Goal: Transaction & Acquisition: Obtain resource

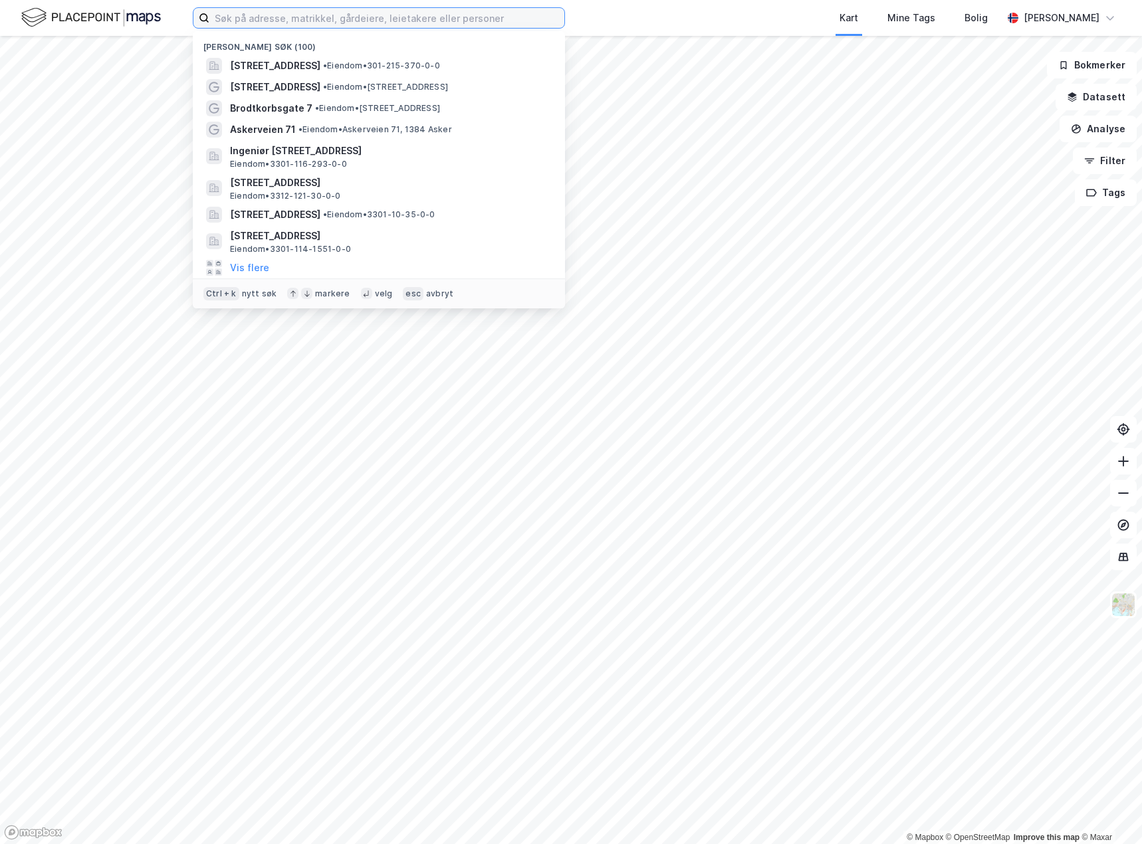
click at [283, 15] on input at bounding box center [386, 18] width 355 height 20
click at [276, 21] on input at bounding box center [386, 18] width 355 height 20
type input "[STREET_ADDRESS]"
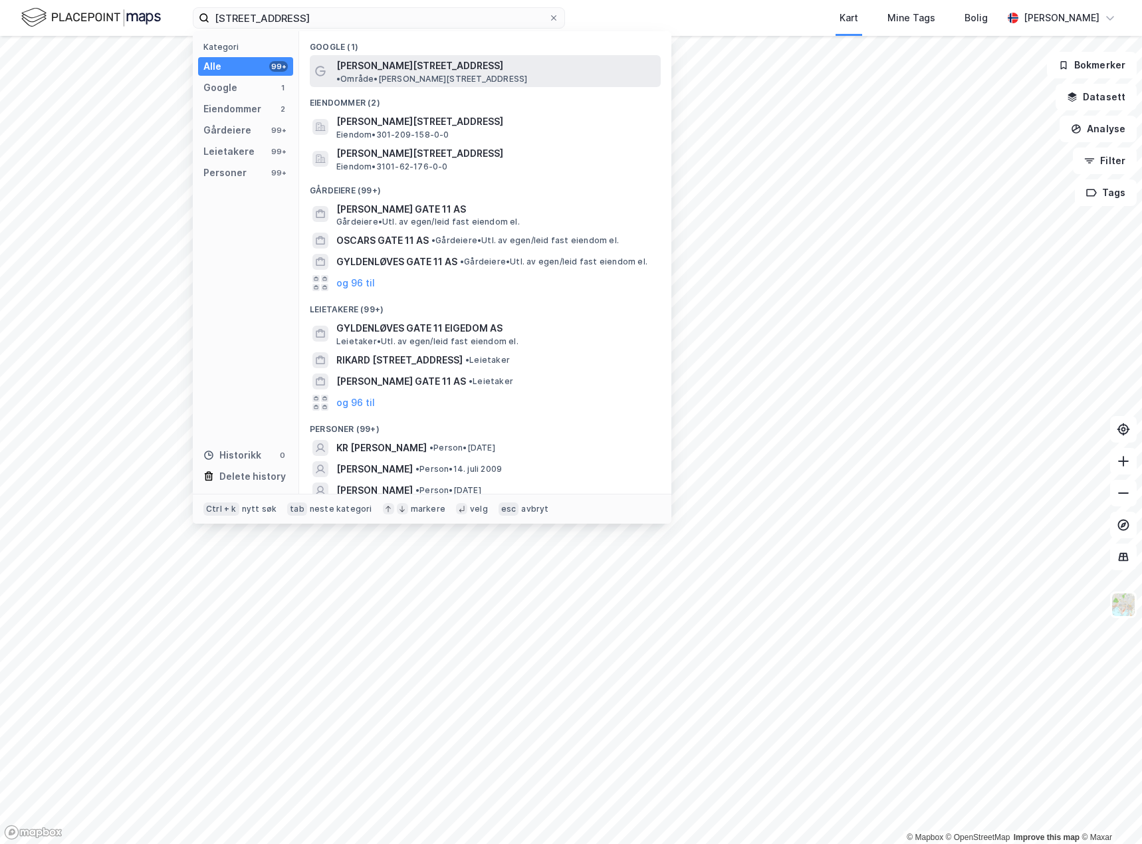
click at [384, 70] on span "[PERSON_NAME][STREET_ADDRESS]" at bounding box center [419, 66] width 167 height 16
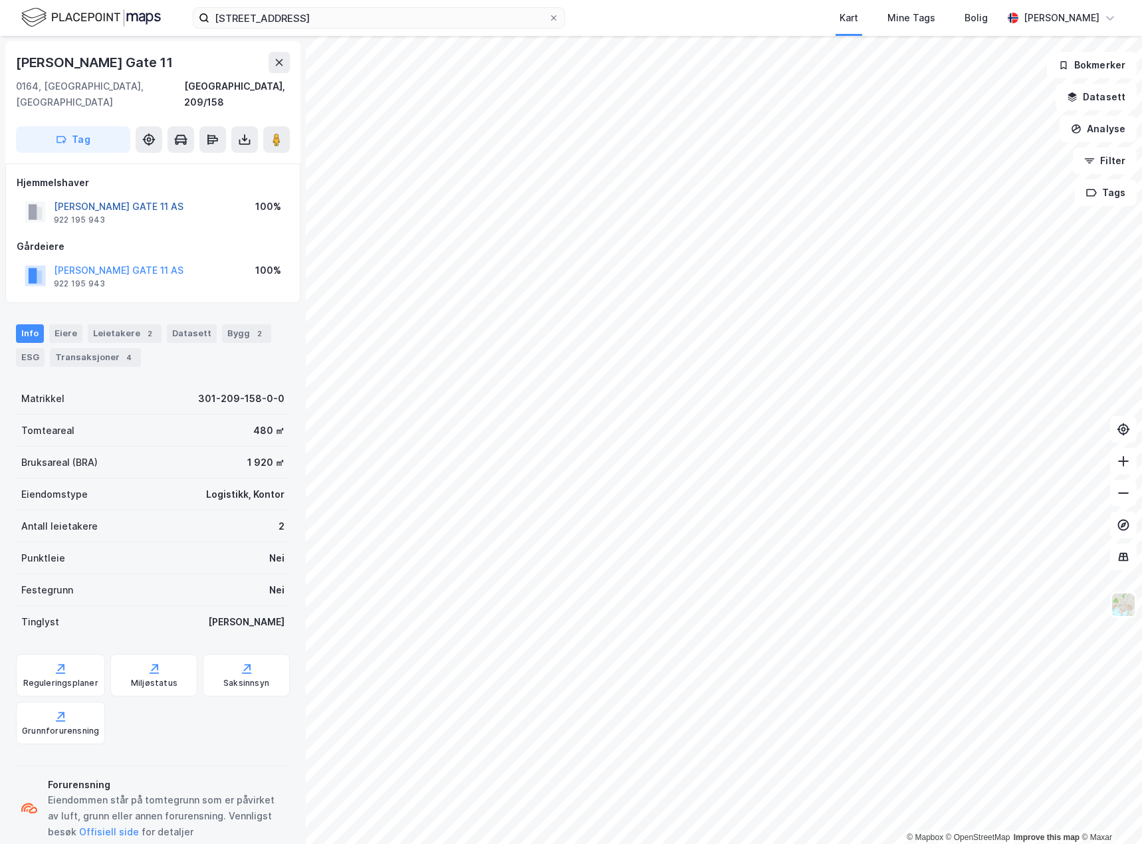
click at [0, 0] on button "[PERSON_NAME] GATE 11 AS" at bounding box center [0, 0] width 0 height 0
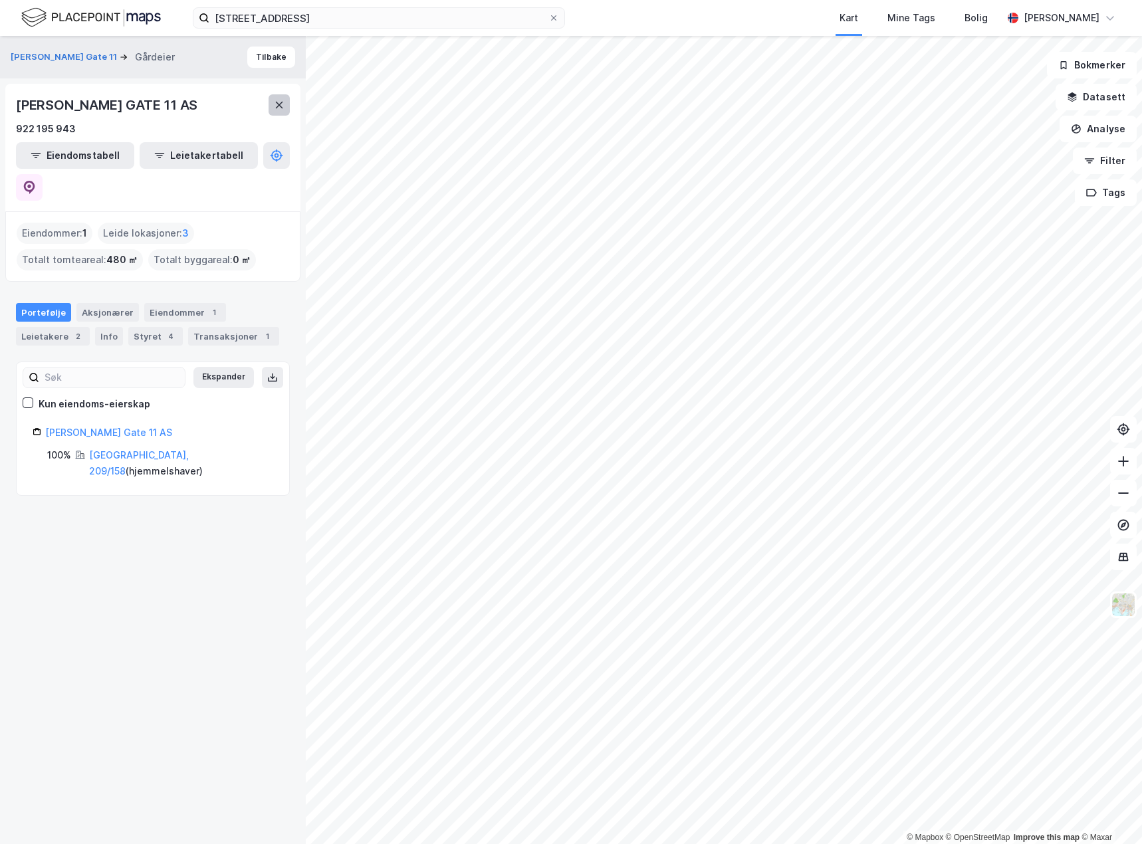
click at [283, 104] on icon at bounding box center [279, 105] width 11 height 11
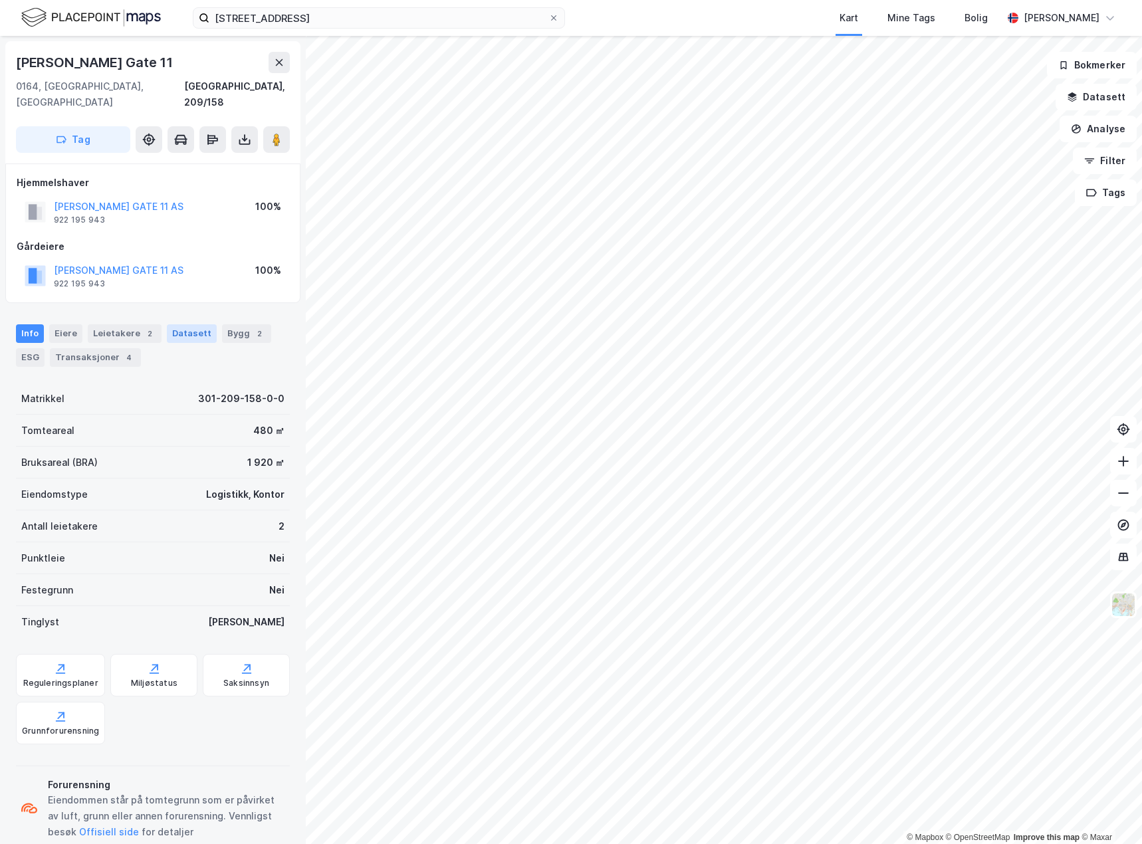
click at [183, 324] on div "Datasett" at bounding box center [192, 333] width 50 height 19
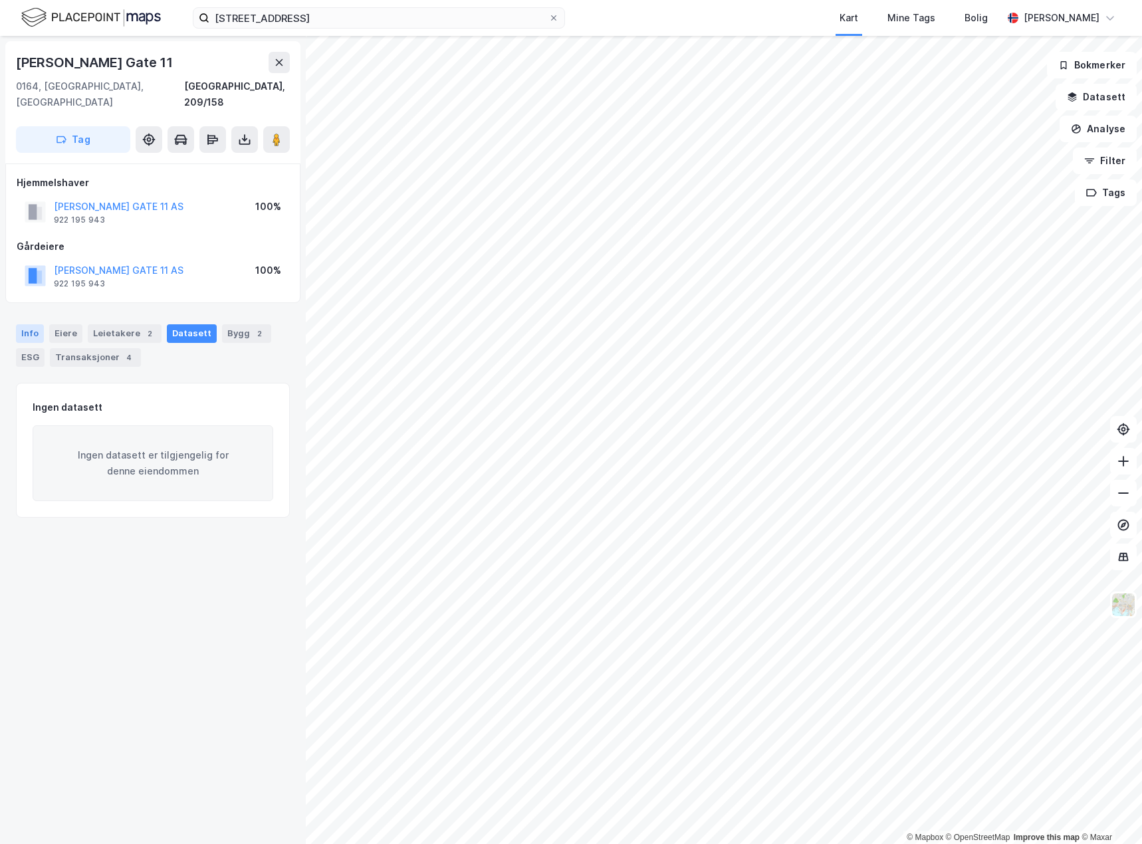
click at [33, 324] on div "Info" at bounding box center [30, 333] width 28 height 19
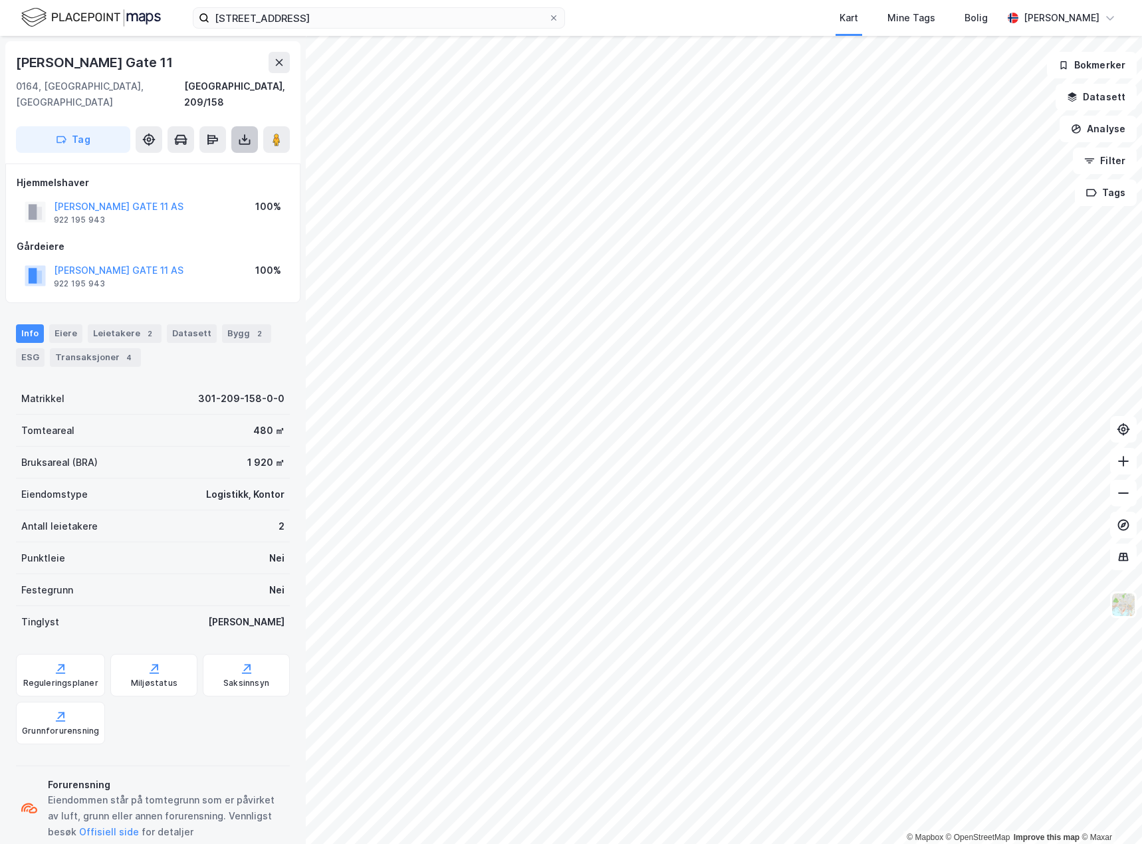
click at [245, 133] on icon at bounding box center [244, 139] width 13 height 13
click at [211, 161] on div "Last ned grunnbok" at bounding box center [178, 166] width 77 height 11
click at [219, 182] on div "Last ned matrikkelrapport" at bounding box center [195, 187] width 110 height 11
